Goal: Information Seeking & Learning: Learn about a topic

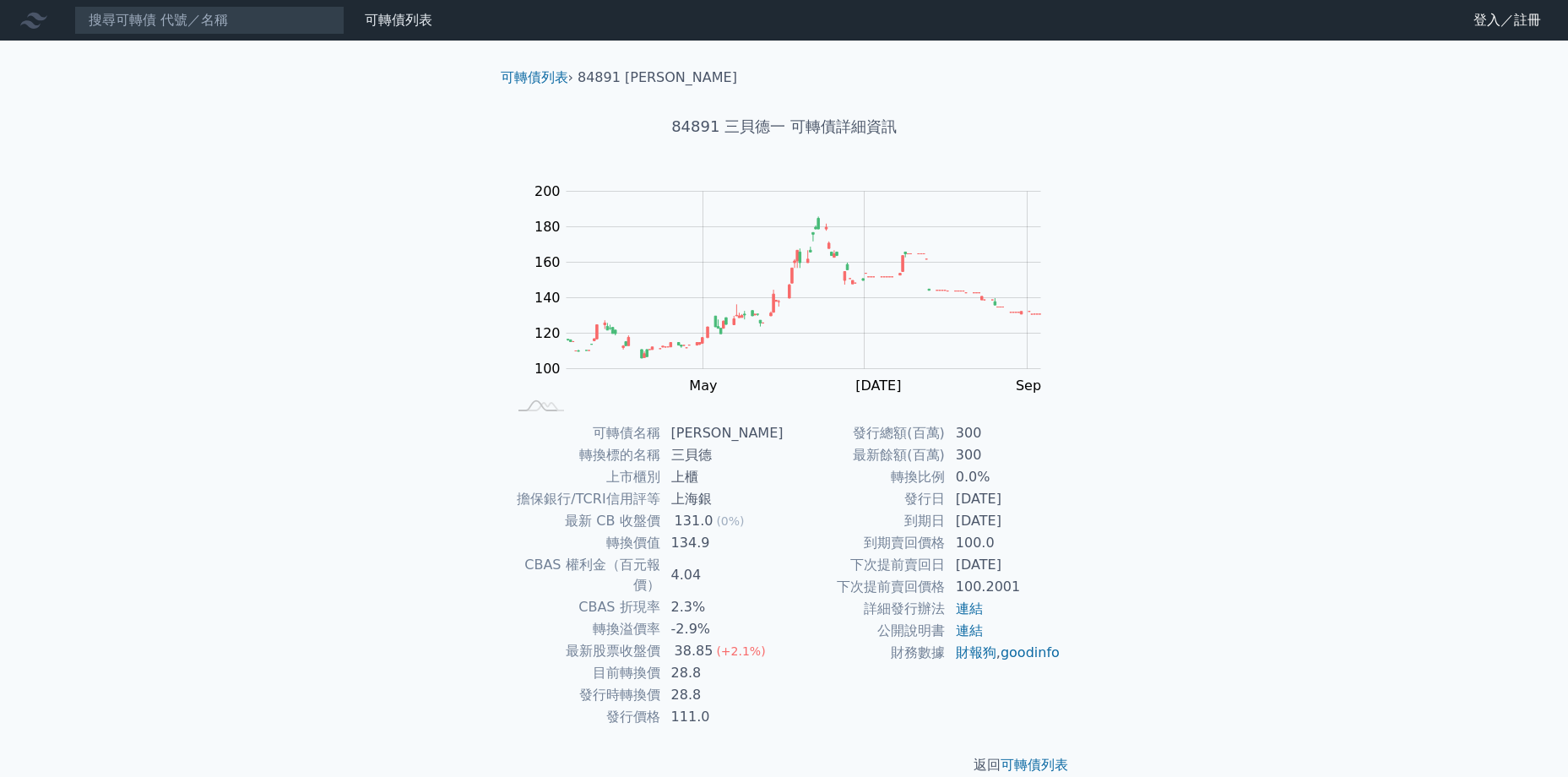
drag, startPoint x: 1029, startPoint y: 520, endPoint x: 1020, endPoint y: 519, distance: 9.1
click at [1020, 519] on td "2027-12-09" at bounding box center [1003, 520] width 115 height 22
drag, startPoint x: 1020, startPoint y: 519, endPoint x: 1076, endPoint y: 590, distance: 90.4
click at [1076, 590] on div "可轉債名稱 三貝德一 轉換標的名稱 三貝德 上市櫃別 上櫃 擔保銀行/TCRI信用評等 上海銀 最新 CB 收盤價 131.0 (0%) 轉換價值 134.9…" at bounding box center [784, 575] width 594 height 305
click at [1036, 563] on td "2026-12-09" at bounding box center [1003, 565] width 115 height 22
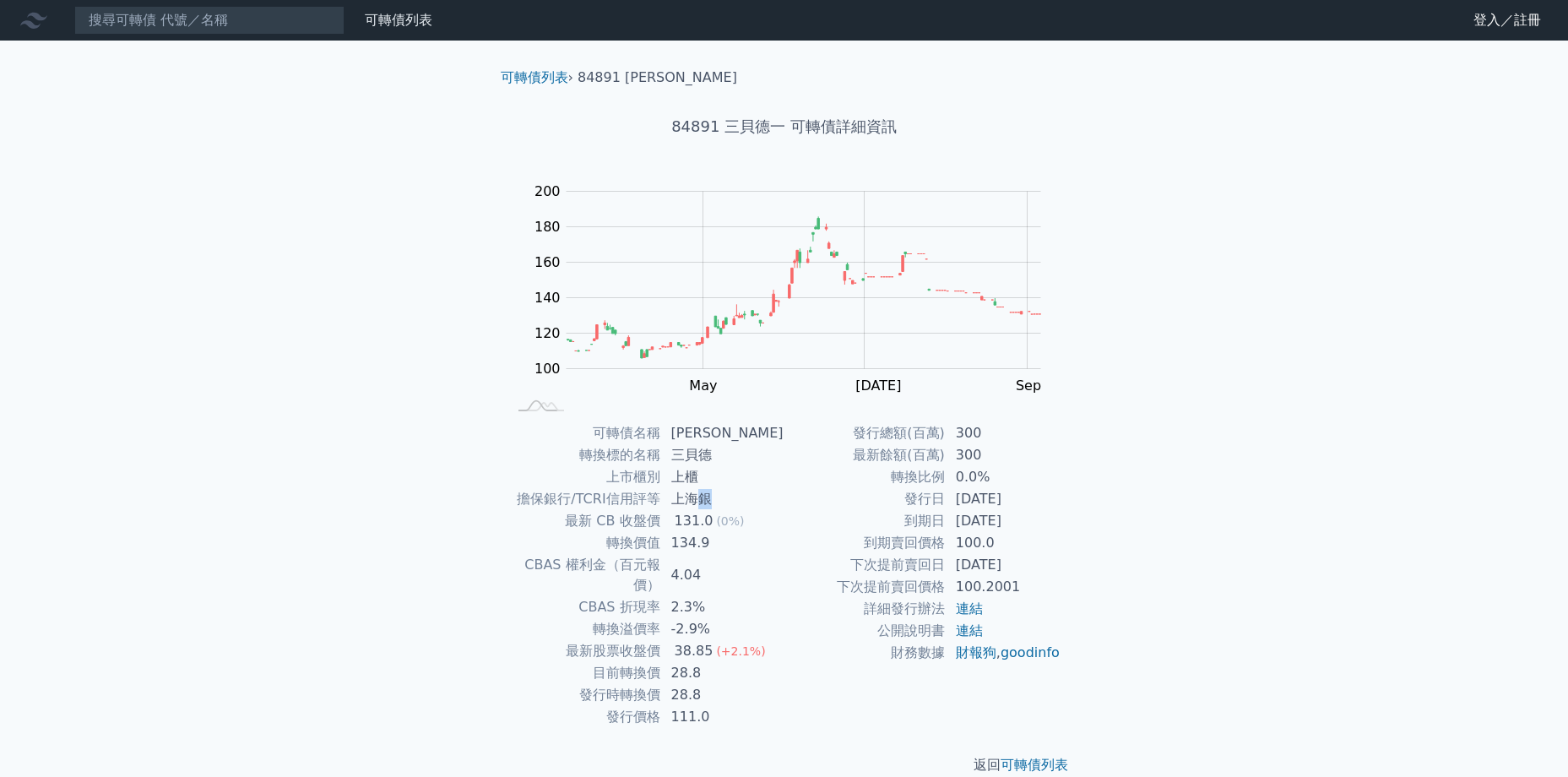
click at [711, 501] on td "上海銀" at bounding box center [722, 499] width 123 height 22
drag, startPoint x: 711, startPoint y: 501, endPoint x: 733, endPoint y: 501, distance: 22.0
click at [733, 501] on td "上海銀" at bounding box center [722, 499] width 123 height 22
click at [800, 567] on tbody "發行總額(百萬) 300 最新餘額(百萬) 300 轉換比例 0.0% 發行日 2024-12-09 到期日 2027-12-09 到期賣回價格 100.0 …" at bounding box center [923, 543] width 277 height 241
click at [1079, 618] on div "可轉債名稱 三貝德一 轉換標的名稱 三貝德 上市櫃別 上櫃 擔保銀行/TCRI信用評等 上海銀 最新 CB 收盤價 131.0 (0%) 轉換價值 134.9…" at bounding box center [784, 575] width 594 height 305
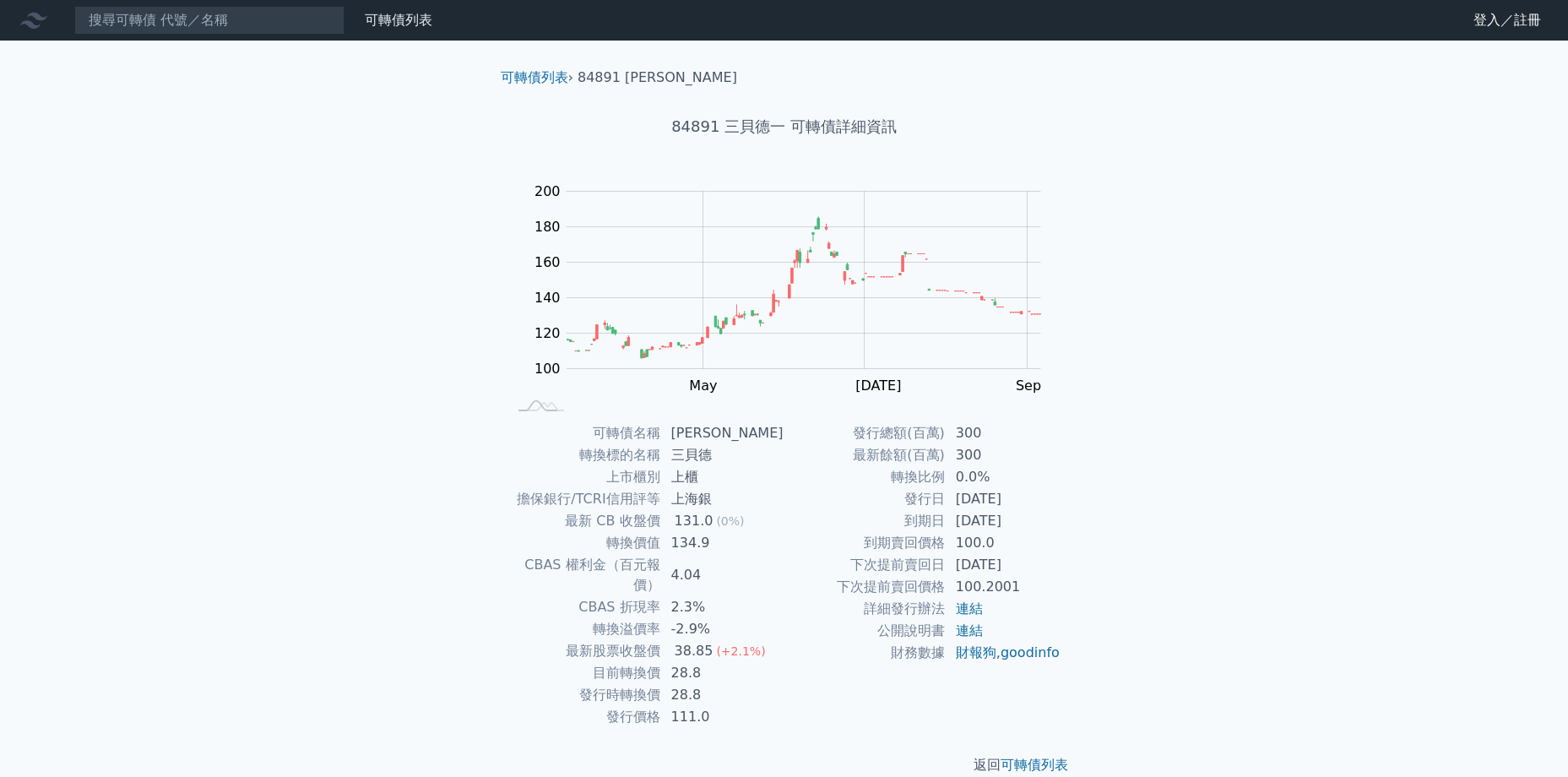
scroll to position [5, 0]
